Goal: Task Accomplishment & Management: Complete application form

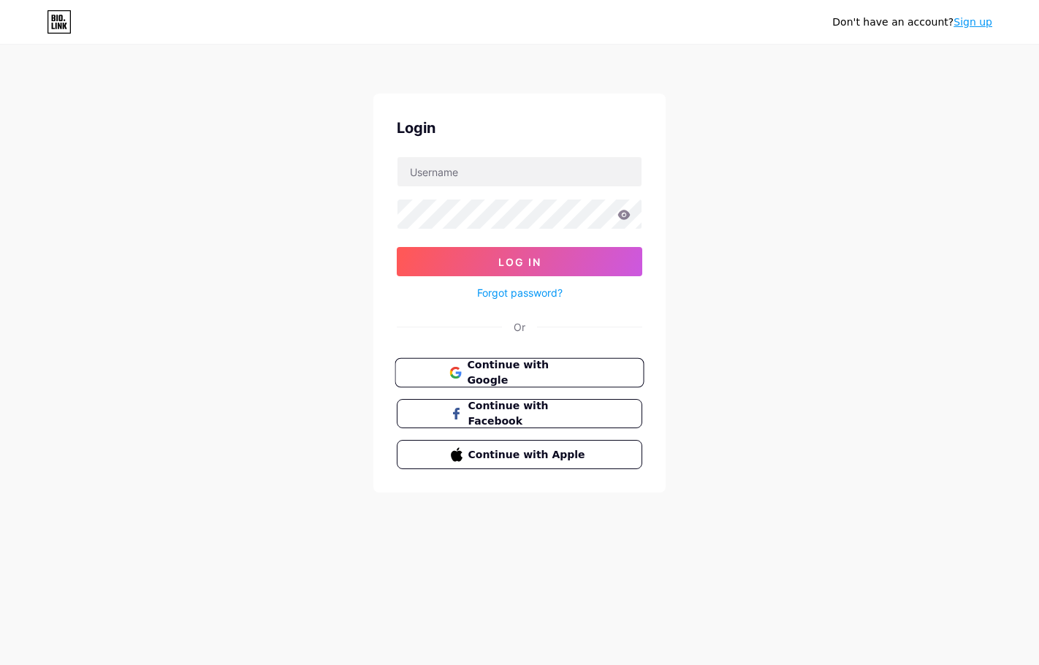
click at [542, 372] on span "Continue with Google" at bounding box center [528, 372] width 122 height 31
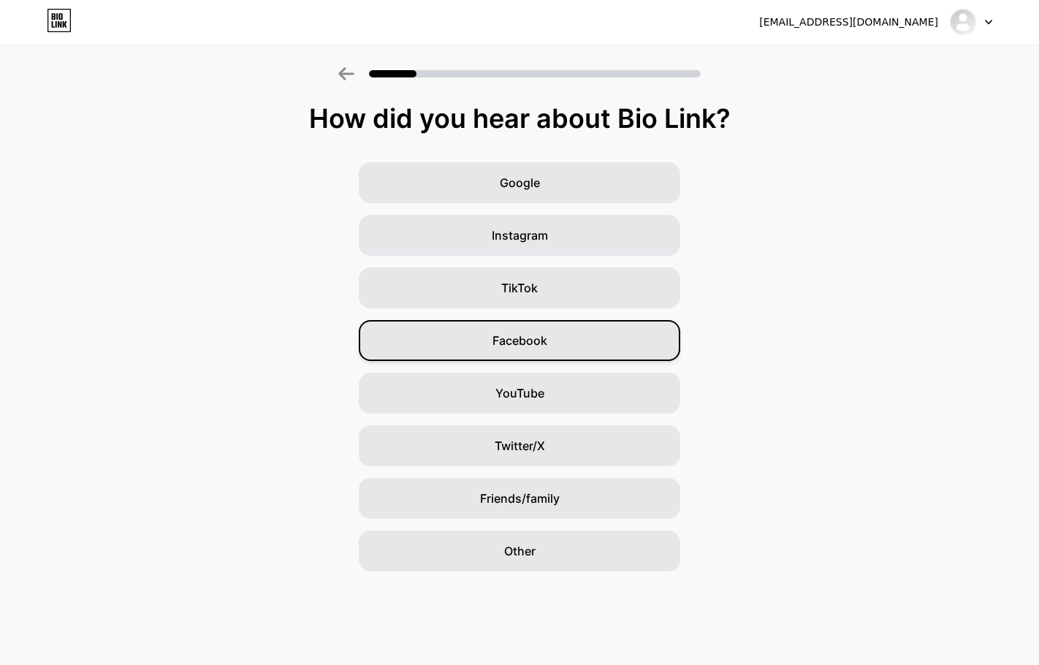
click at [523, 344] on span "Facebook" at bounding box center [519, 341] width 55 height 18
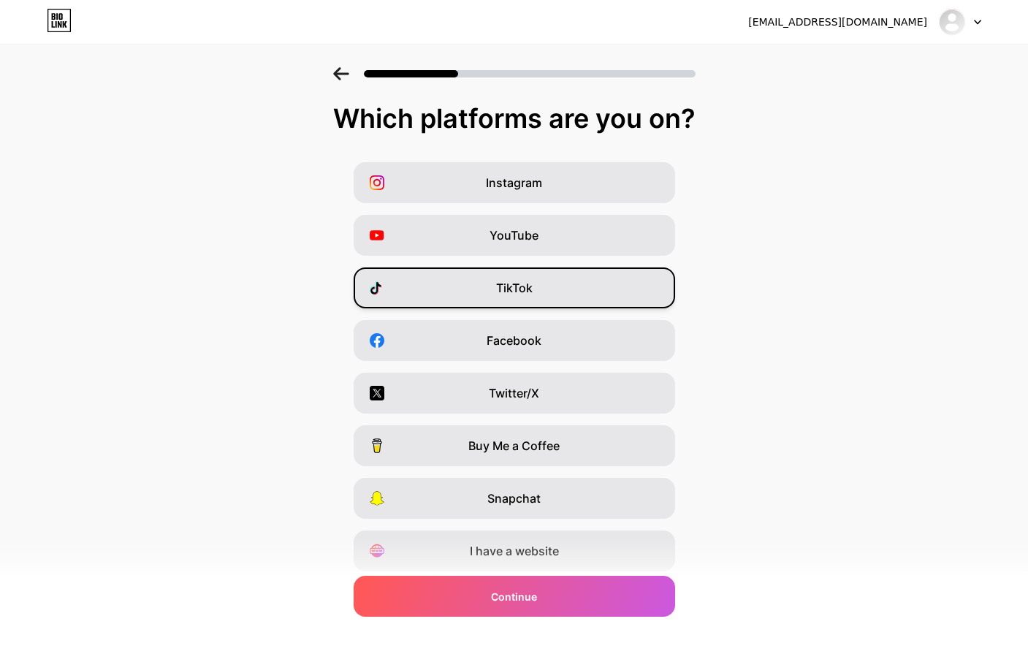
click at [532, 293] on span "TikTok" at bounding box center [514, 288] width 37 height 18
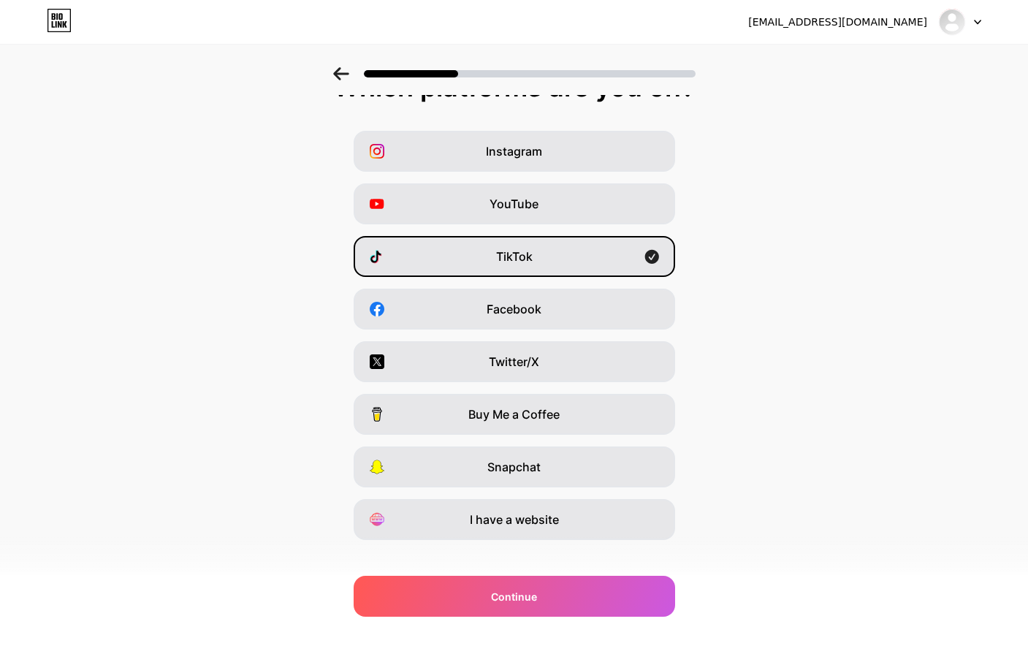
scroll to position [49, 0]
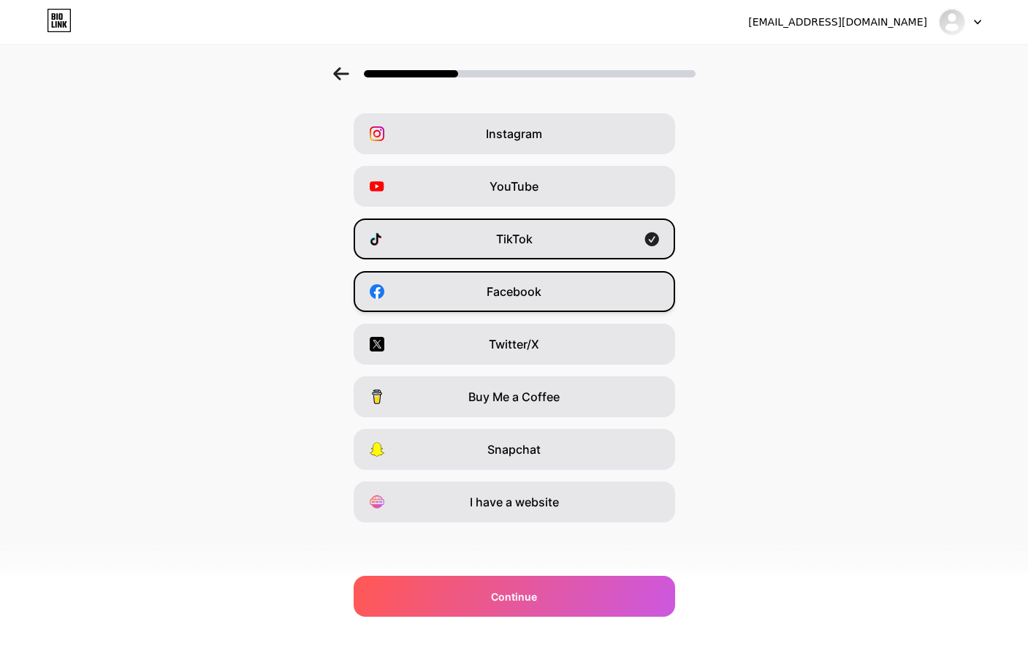
click at [585, 310] on div "Facebook" at bounding box center [513, 291] width 321 height 41
click at [554, 128] on div "Instagram" at bounding box center [513, 133] width 321 height 41
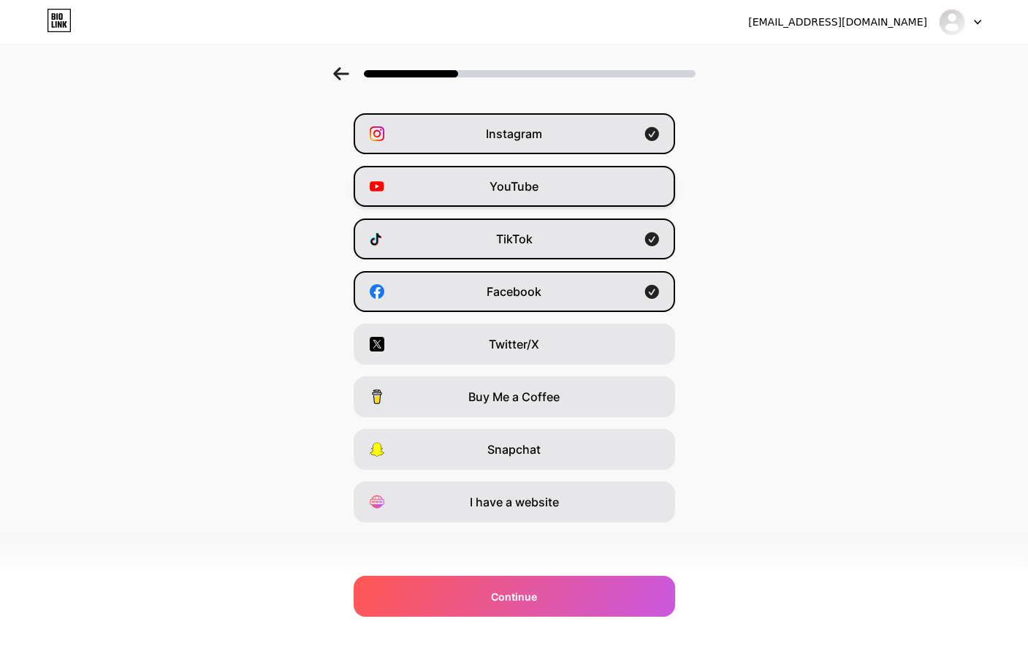
click at [510, 189] on span "YouTube" at bounding box center [513, 186] width 49 height 18
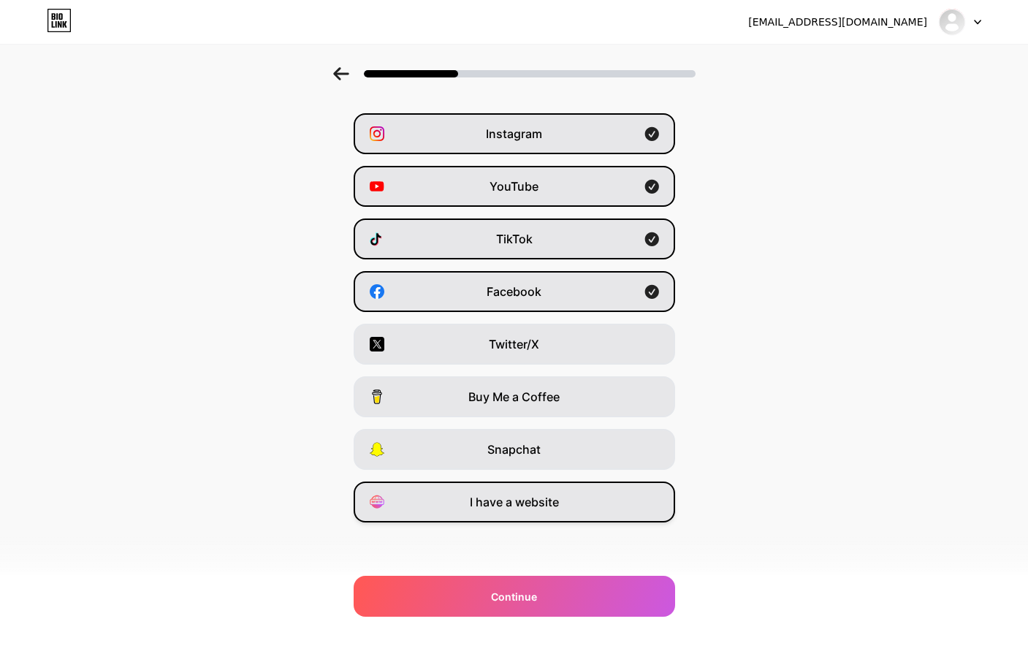
click at [527, 508] on span "I have a website" at bounding box center [514, 502] width 89 height 18
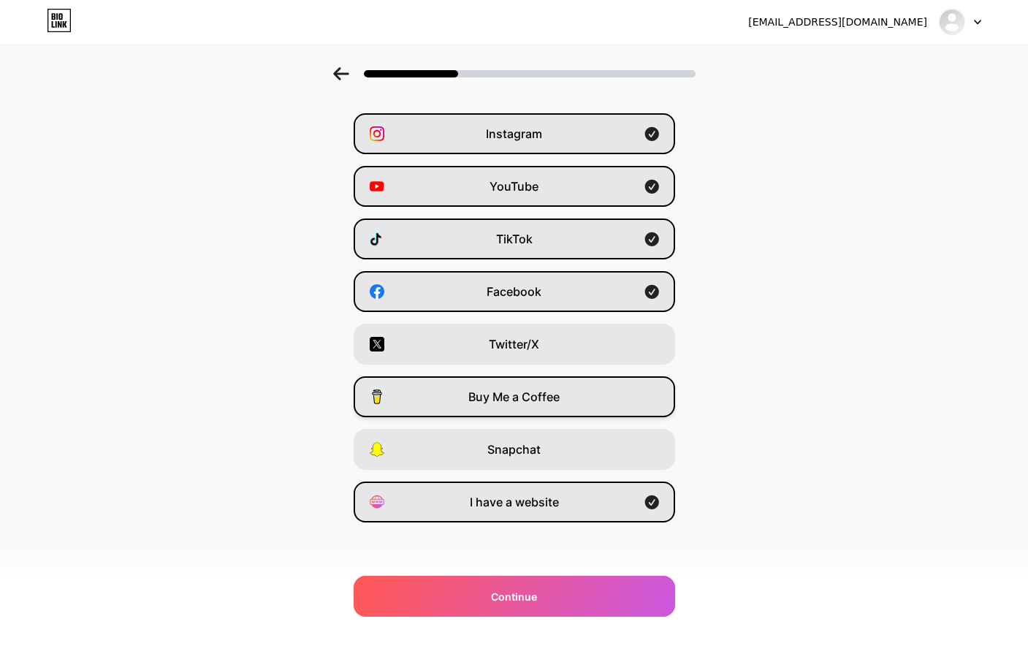
click at [582, 391] on div "Buy Me a Coffee" at bounding box center [513, 396] width 321 height 41
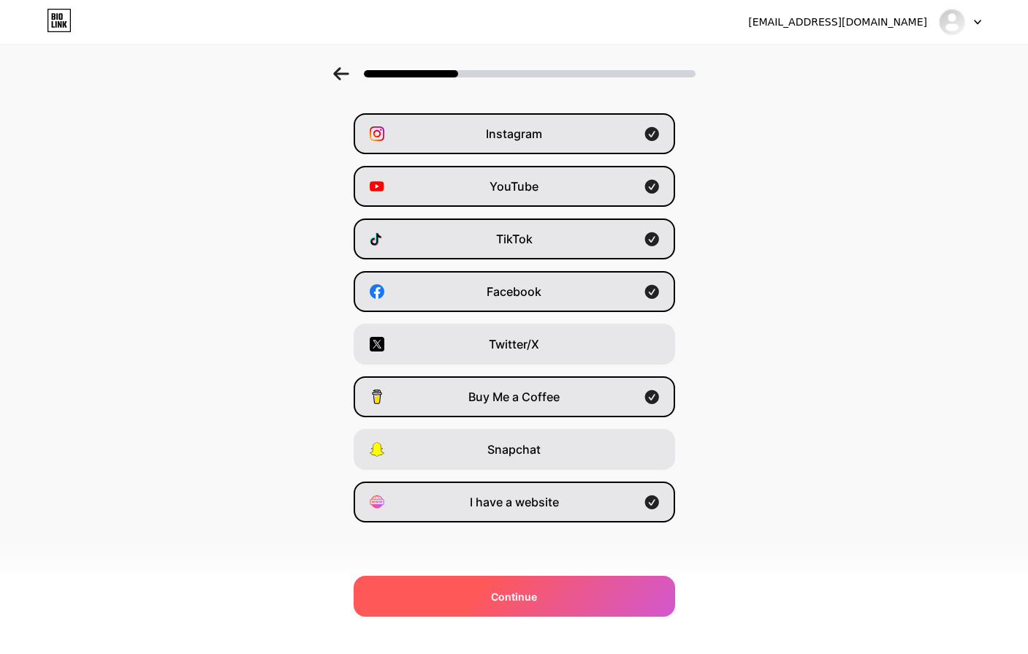
click at [569, 612] on div "Continue" at bounding box center [513, 596] width 321 height 41
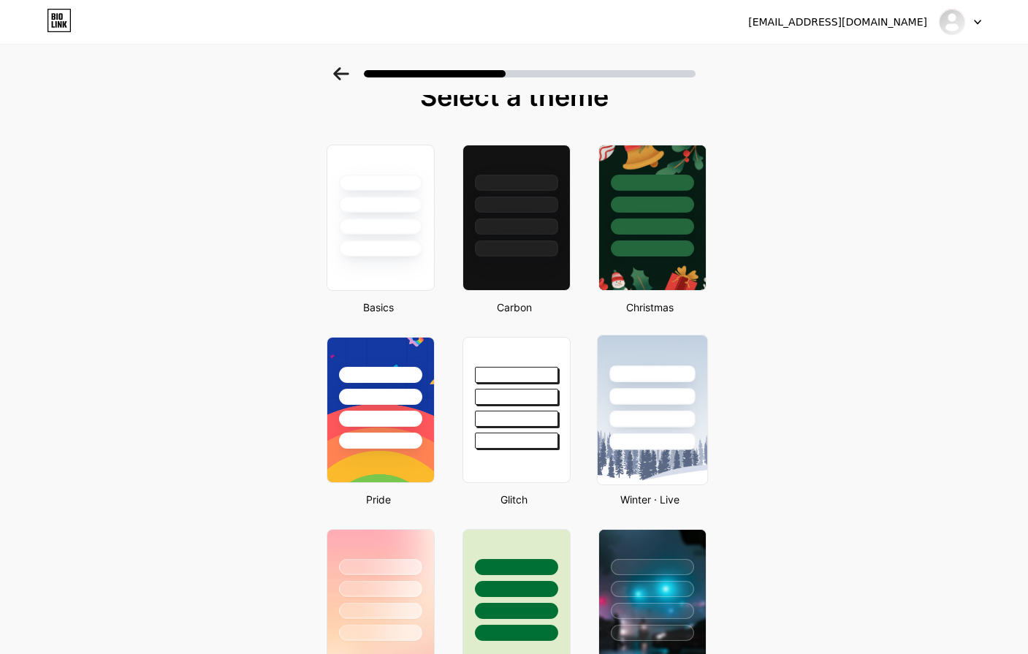
scroll to position [0, 0]
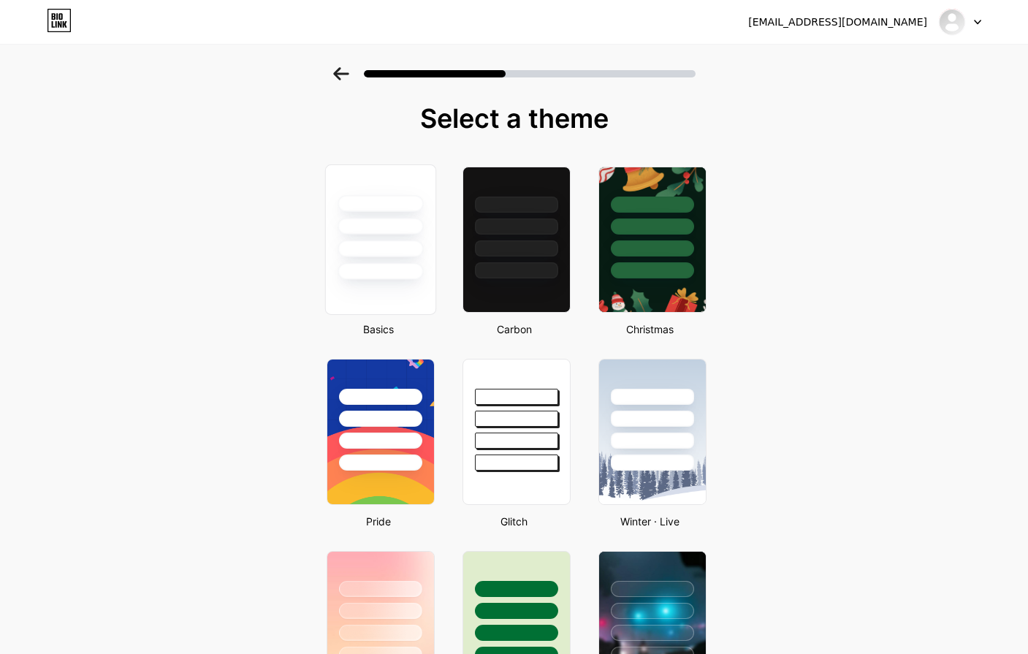
click at [400, 283] on div at bounding box center [379, 239] width 111 height 150
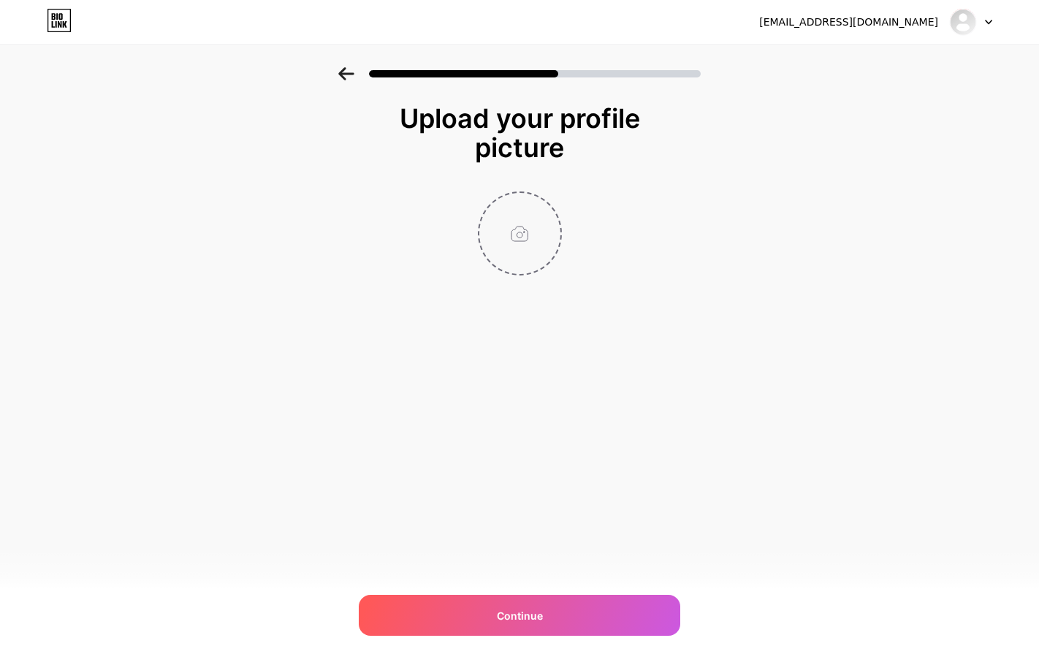
click at [503, 232] on input "file" at bounding box center [519, 233] width 81 height 81
type input "C:\fakepath\MIT_NORY_1063x1299.png"
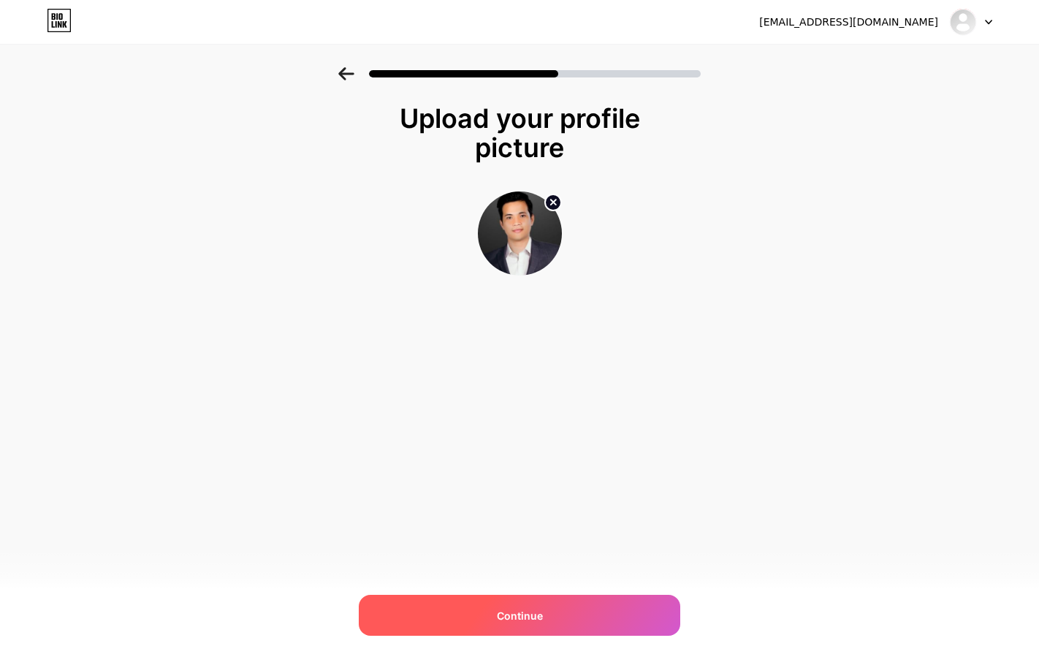
click at [555, 622] on div "Continue" at bounding box center [519, 615] width 321 height 41
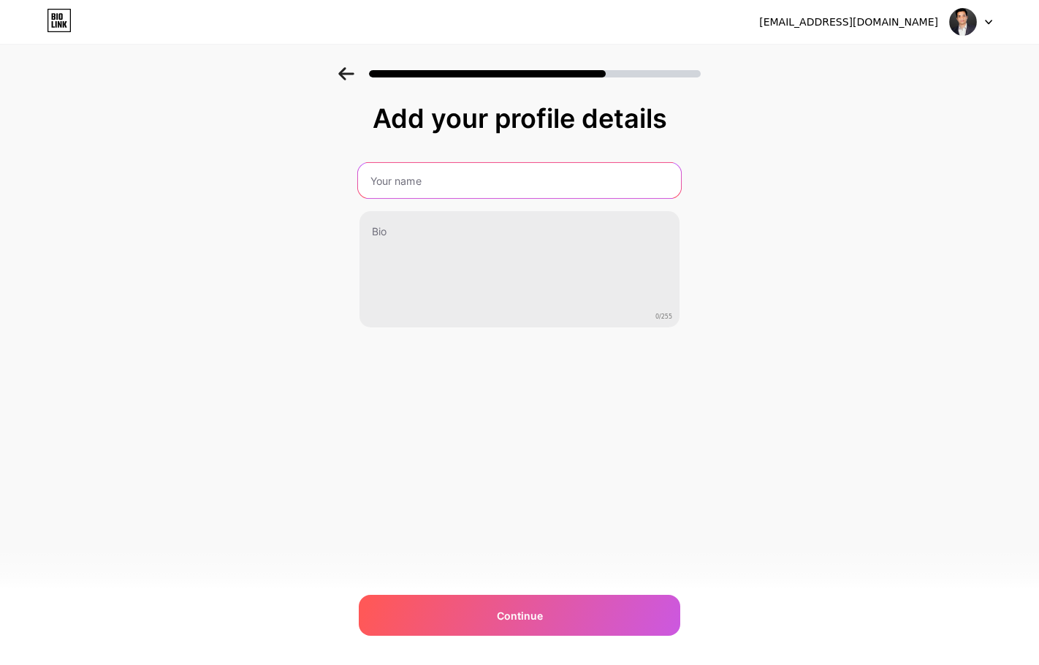
click at [475, 186] on input "text" at bounding box center [519, 180] width 323 height 35
type input "ន"
type input "norymit"
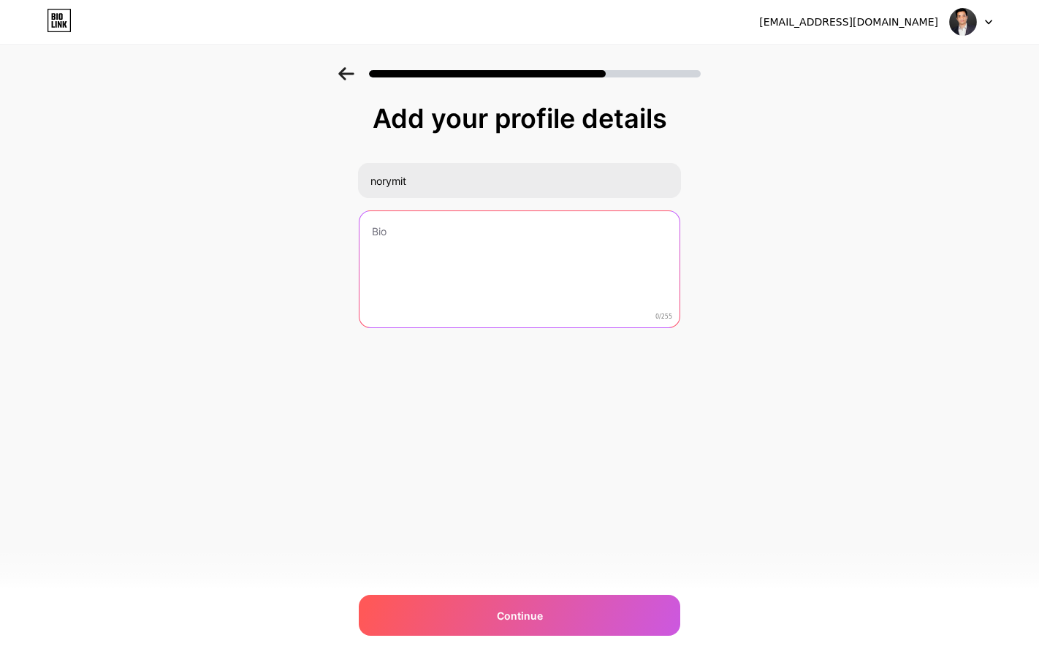
click at [457, 254] on textarea at bounding box center [519, 270] width 320 height 118
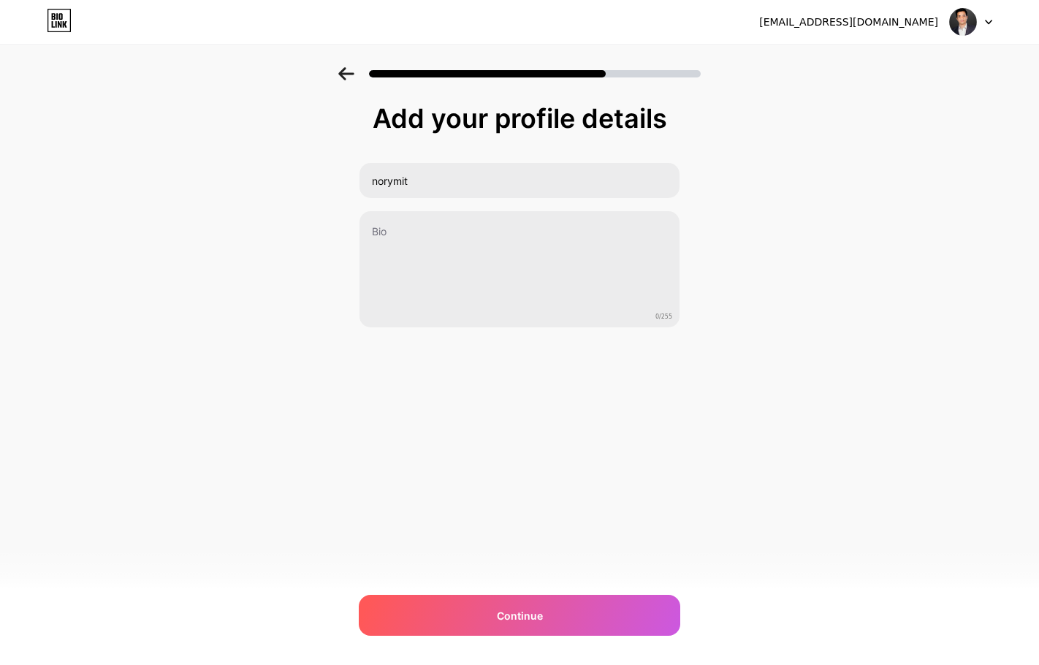
click at [803, 262] on div "Add your profile details norymit 0/255 Continue Error" at bounding box center [519, 234] width 1039 height 334
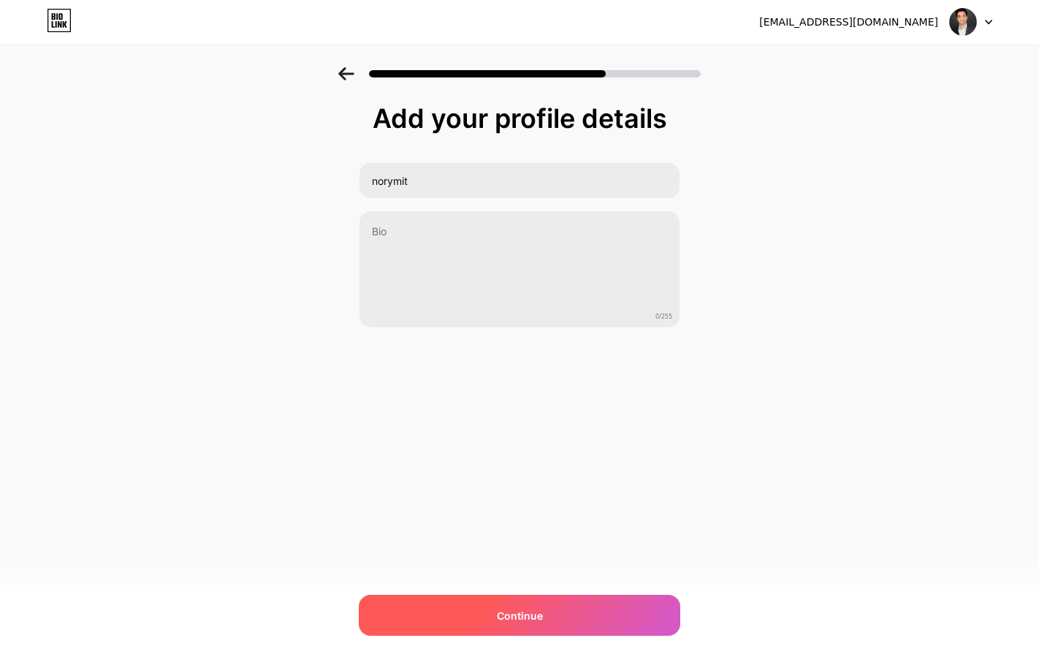
click at [566, 605] on div "Continue" at bounding box center [519, 615] width 321 height 41
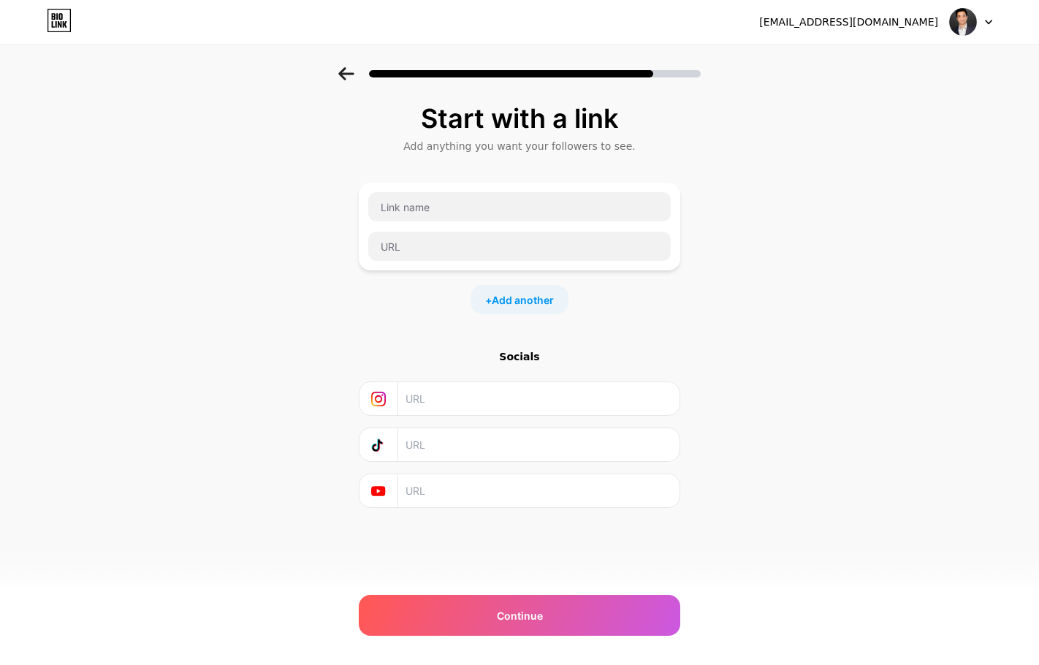
click at [733, 313] on div "Start with a link Add anything you want your followers to see. + Add another So…" at bounding box center [519, 323] width 1039 height 513
click at [418, 212] on input "text" at bounding box center [519, 206] width 302 height 29
type input "norymit"
click at [805, 276] on div "Start with a link Add anything you want your followers to see. norymit + Add an…" at bounding box center [519, 323] width 1039 height 513
click at [495, 404] on input "text" at bounding box center [537, 398] width 265 height 33
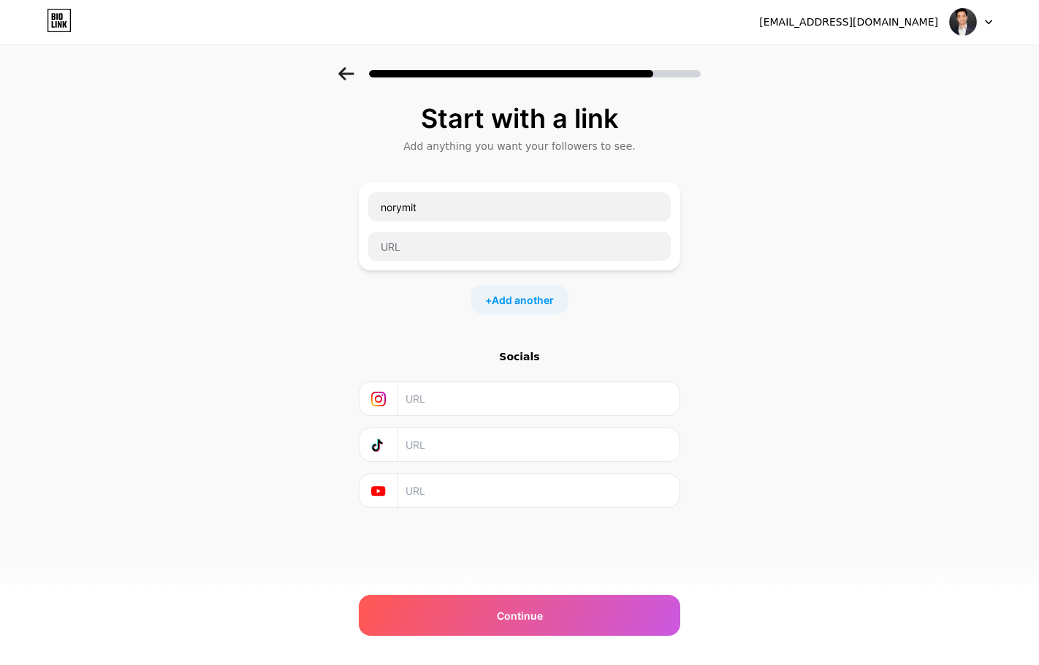
click at [440, 437] on input "text" at bounding box center [537, 444] width 265 height 33
click at [534, 300] on span "Add another" at bounding box center [523, 299] width 62 height 15
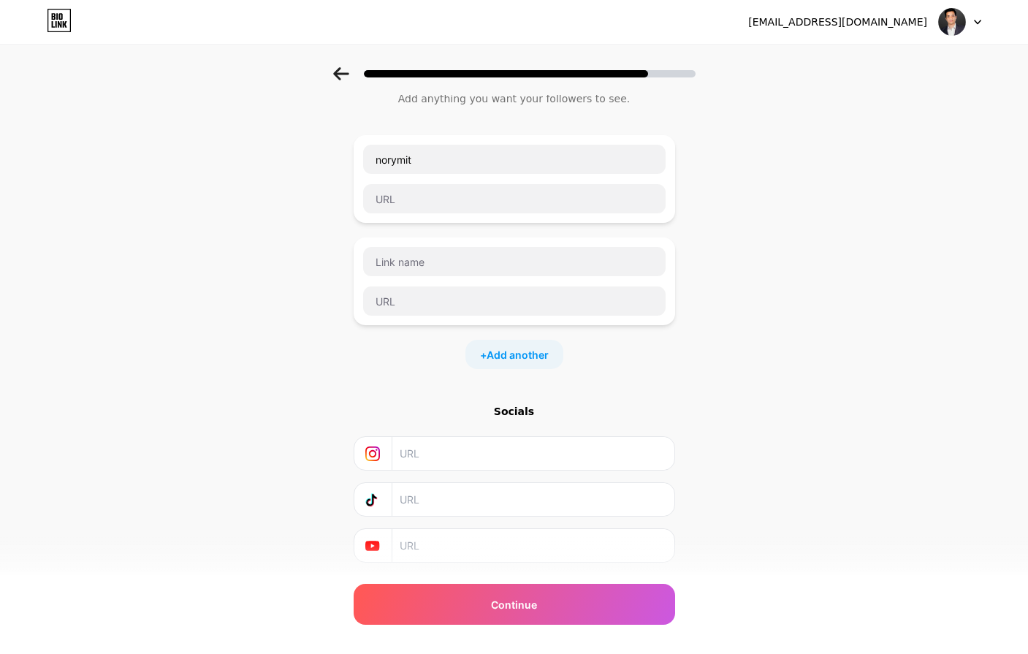
scroll to position [73, 0]
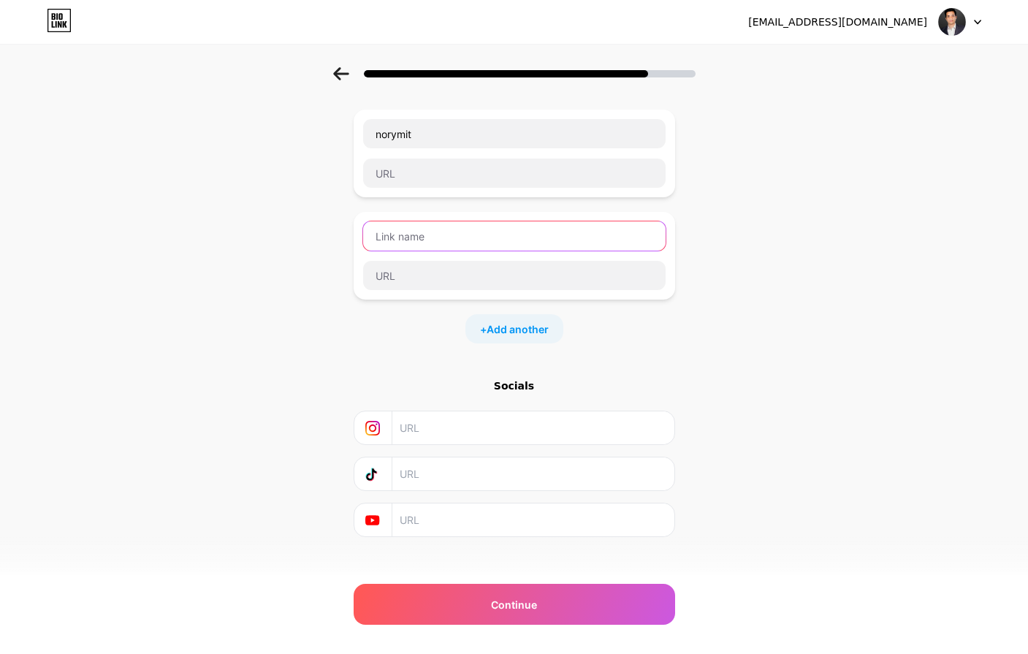
click at [455, 240] on input "text" at bounding box center [514, 235] width 302 height 29
type input "Facebook"
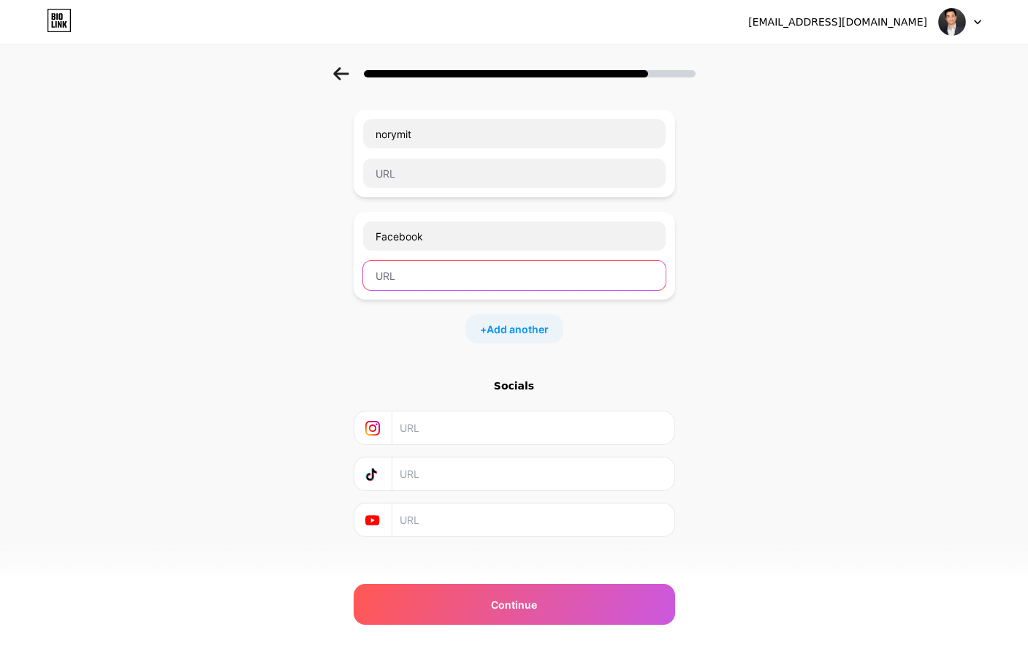
click at [448, 273] on input "text" at bounding box center [514, 275] width 302 height 29
paste input "[URL][DOMAIN_NAME][PERSON_NAME][DOMAIN_NAME]"
type input "[URL][DOMAIN_NAME][PERSON_NAME][DOMAIN_NAME]"
click at [752, 362] on div "Start with a link Add anything you want your followers to see. norymit Facebook…" at bounding box center [514, 302] width 1028 height 616
click at [540, 329] on span "Add another" at bounding box center [517, 328] width 62 height 15
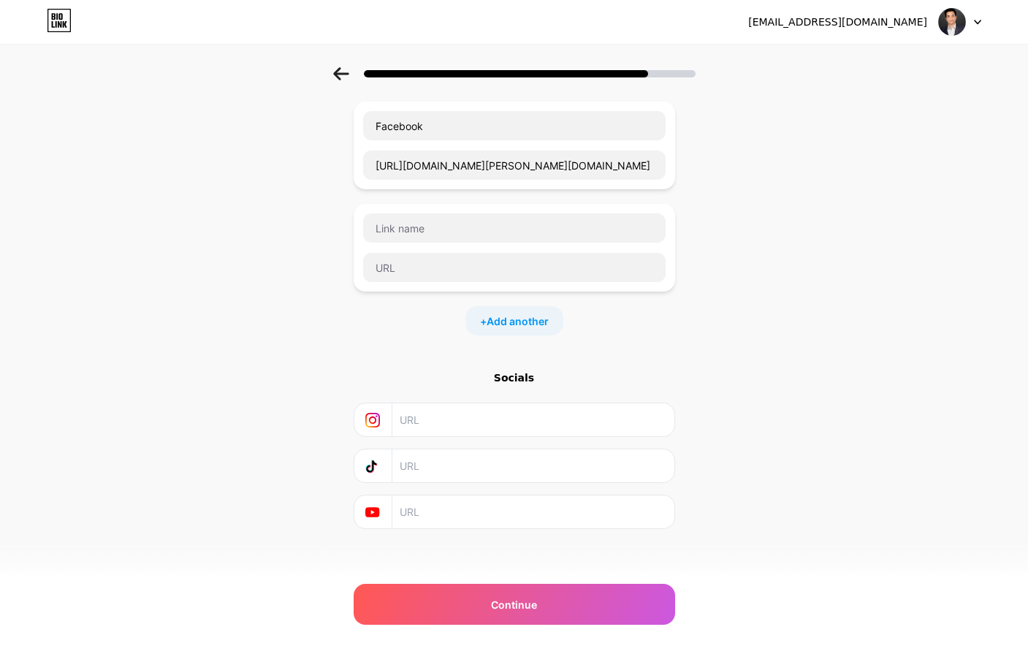
scroll to position [190, 0]
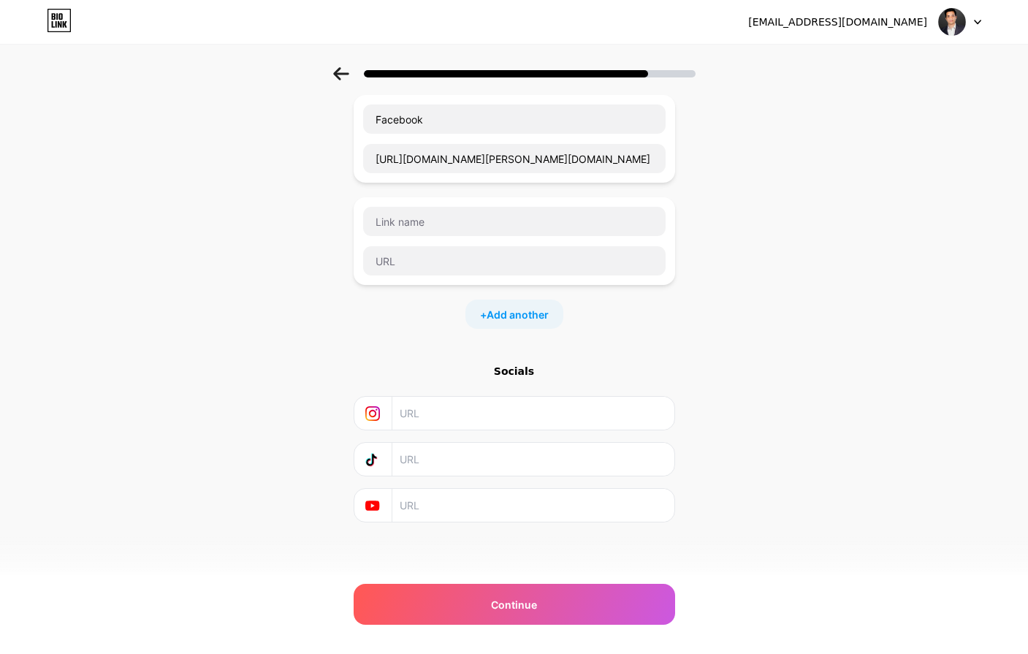
click at [418, 465] on input "text" at bounding box center [532, 459] width 265 height 33
paste input "[URL][DOMAIN_NAME]"
type input "[URL][DOMAIN_NAME]"
click at [806, 338] on div "Start with a link Add anything you want your followers to see. norymit Facebook…" at bounding box center [514, 236] width 1028 height 718
click at [375, 505] on icon at bounding box center [373, 505] width 4 height 4
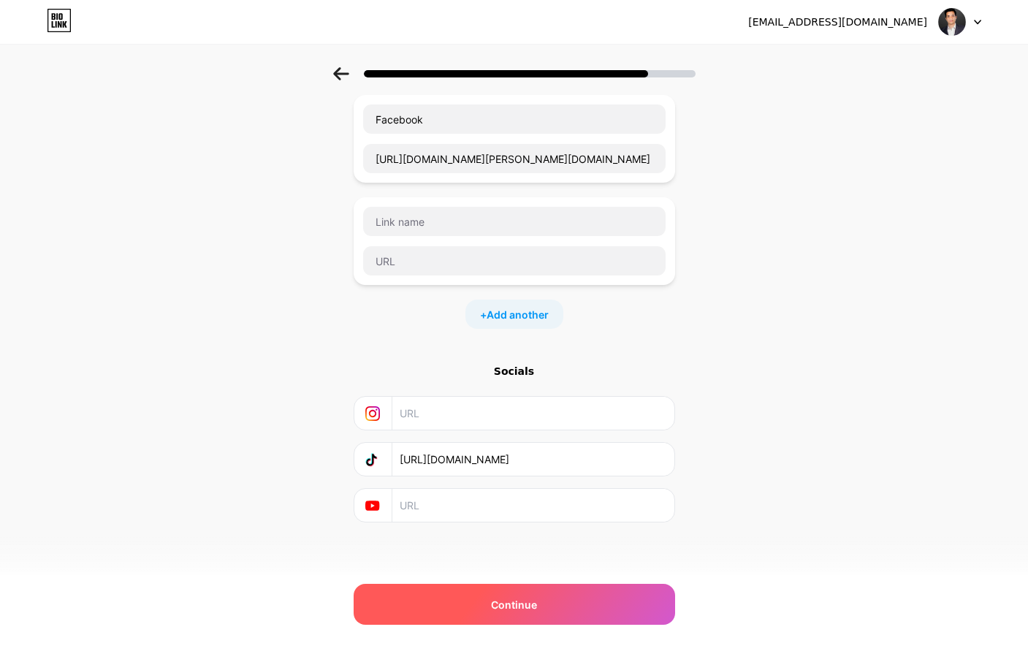
click at [502, 592] on div "Continue" at bounding box center [513, 604] width 321 height 41
click at [527, 597] on span "Continue" at bounding box center [514, 604] width 46 height 15
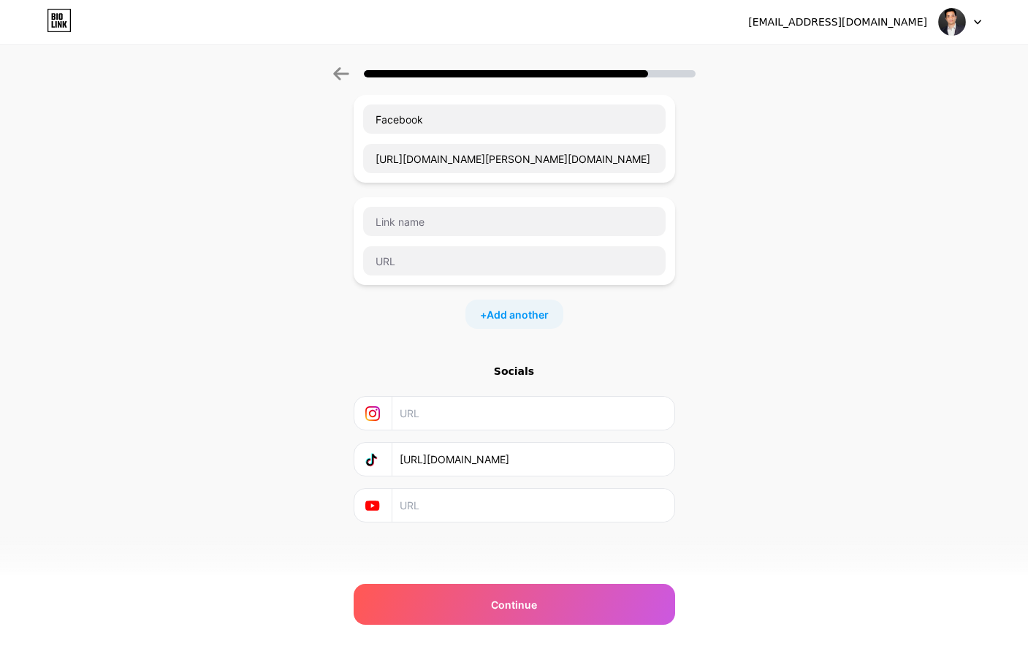
click at [803, 375] on div "Start with a link Add anything you want your followers to see. norymit Facebook…" at bounding box center [514, 236] width 1028 height 718
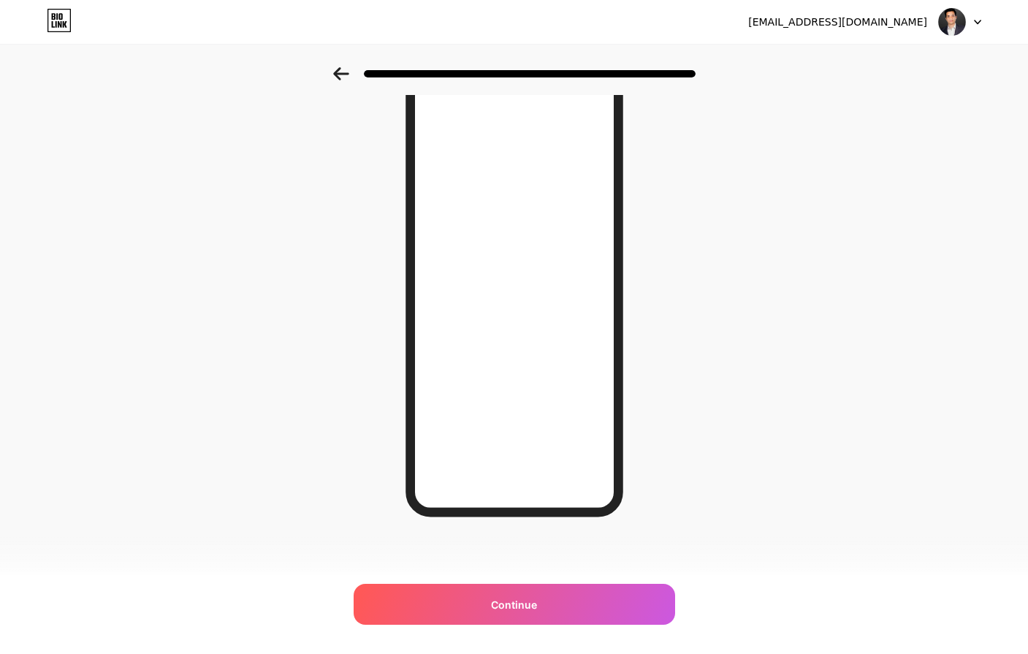
scroll to position [80, 0]
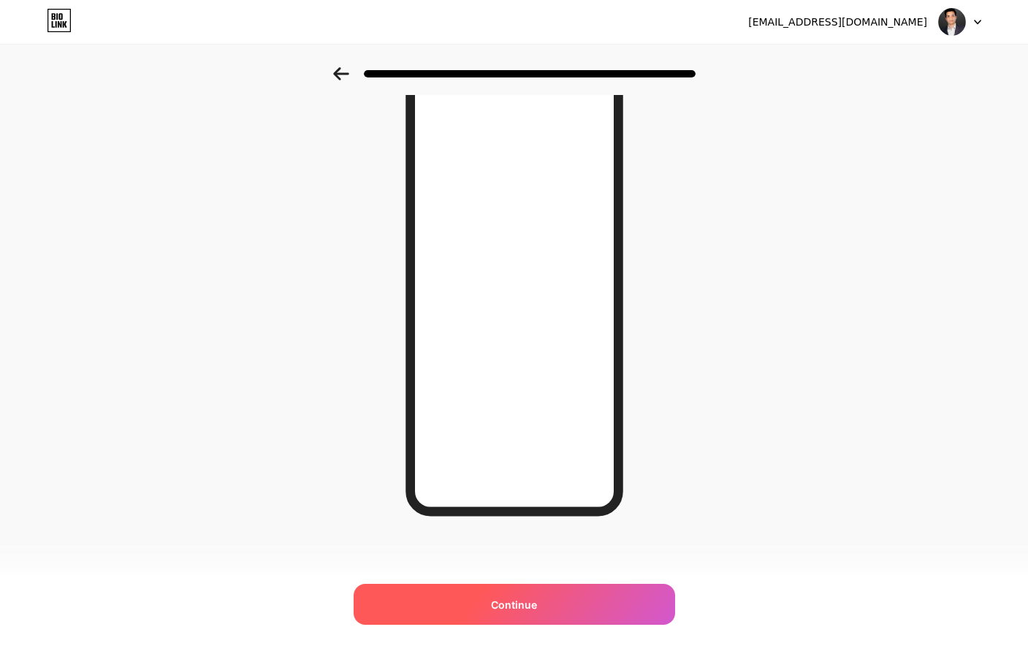
click at [584, 589] on div "Continue" at bounding box center [513, 604] width 321 height 41
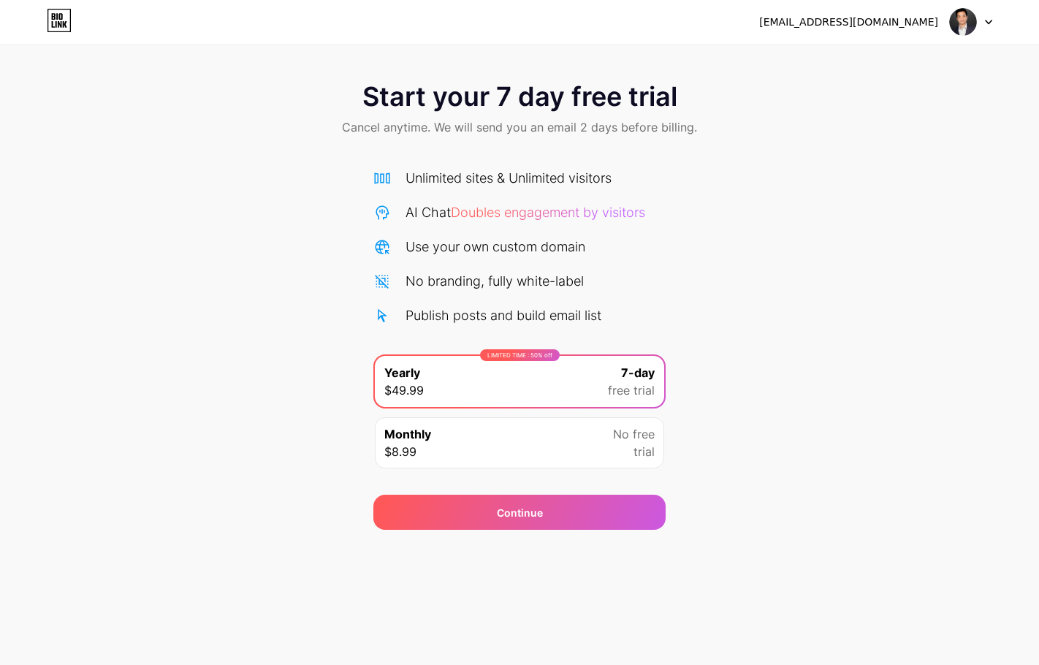
click at [57, 20] on icon at bounding box center [59, 20] width 25 height 23
click at [598, 450] on div "Monthly $8.99 No free trial" at bounding box center [519, 442] width 289 height 51
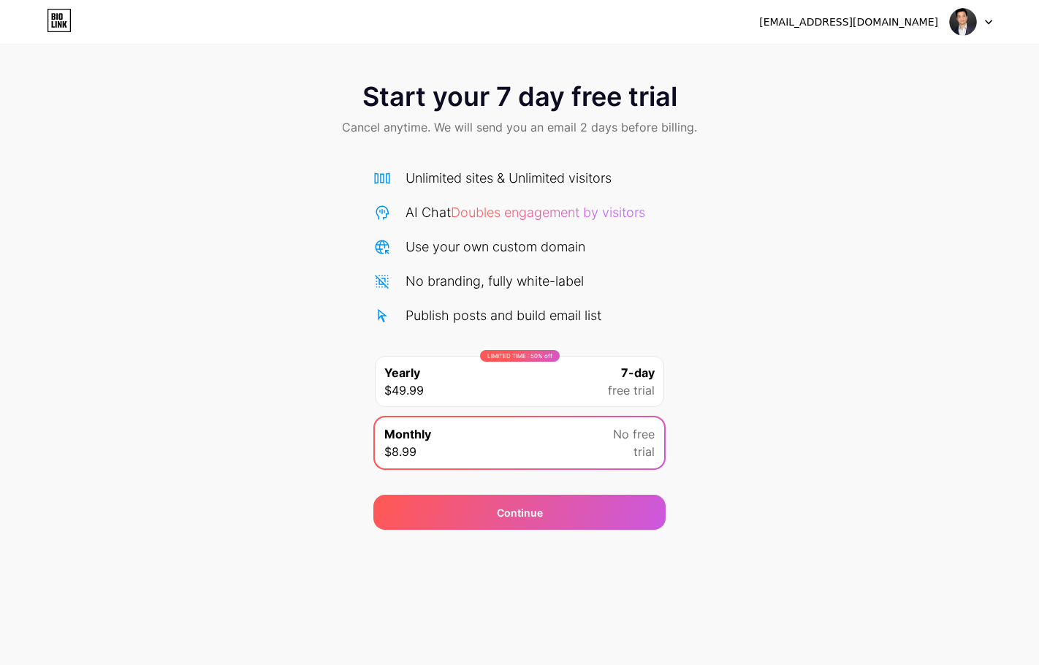
click at [60, 20] on icon at bounding box center [60, 16] width 4 height 7
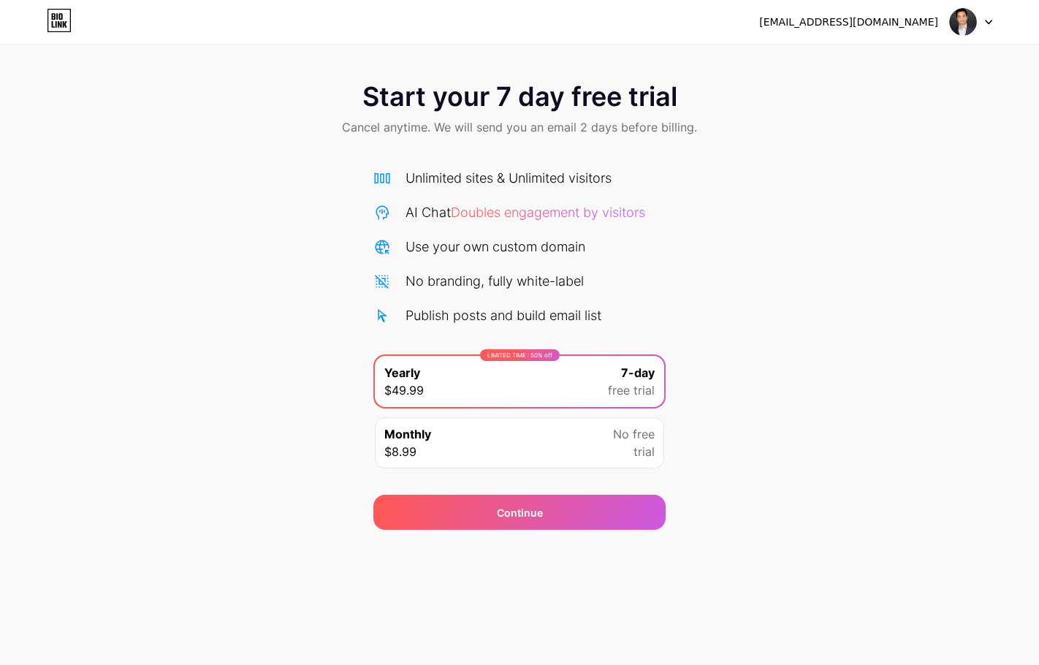
click at [963, 24] on img at bounding box center [963, 22] width 28 height 28
click at [855, 62] on li "Logout" at bounding box center [900, 59] width 181 height 39
